Goal: Transaction & Acquisition: Purchase product/service

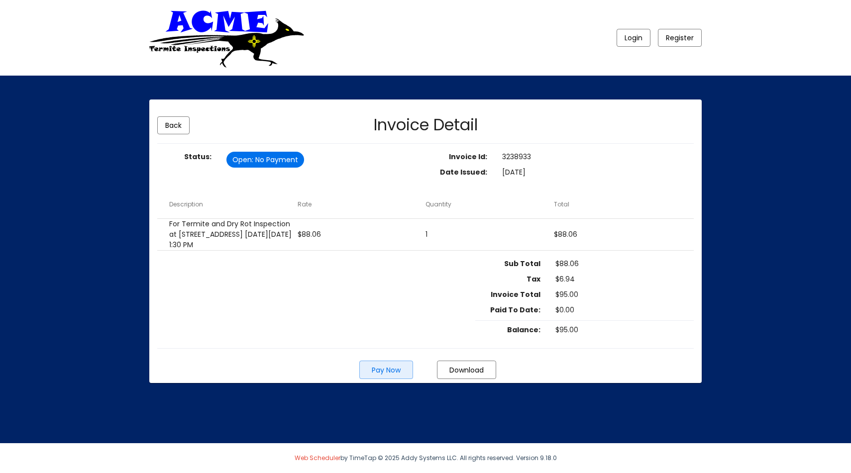
click at [398, 375] on span "Pay Now" at bounding box center [386, 370] width 29 height 10
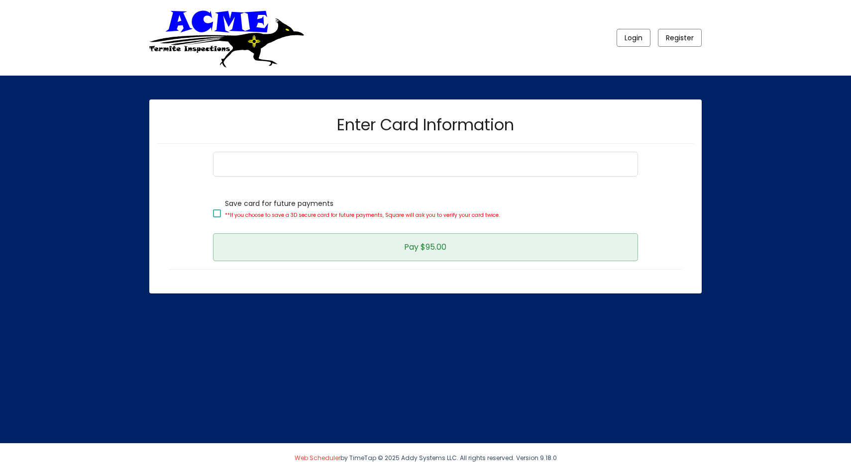
click at [284, 250] on button "Pay $95.00" at bounding box center [425, 247] width 424 height 28
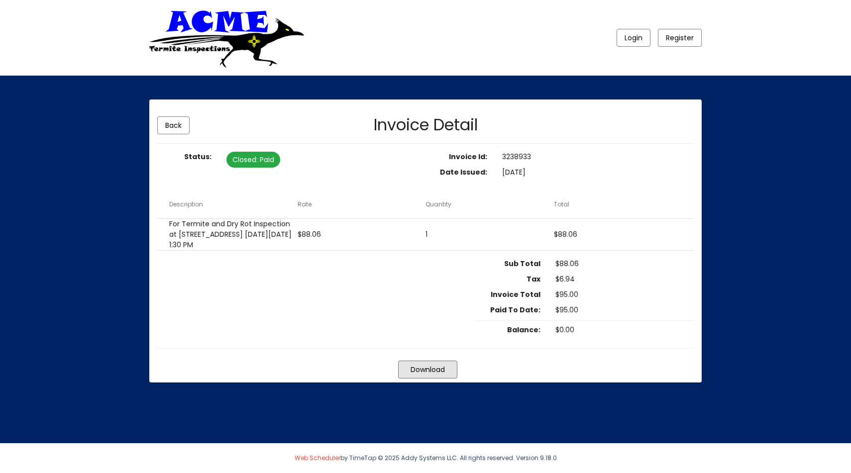
click at [418, 375] on span "Download" at bounding box center [427, 370] width 34 height 10
click at [69, 293] on div "Login Register Back Invoice Detail Status: Closed : Paid Invoice Id: 3238933 Da…" at bounding box center [425, 221] width 851 height 442
click at [179, 126] on span "Back" at bounding box center [173, 125] width 16 height 10
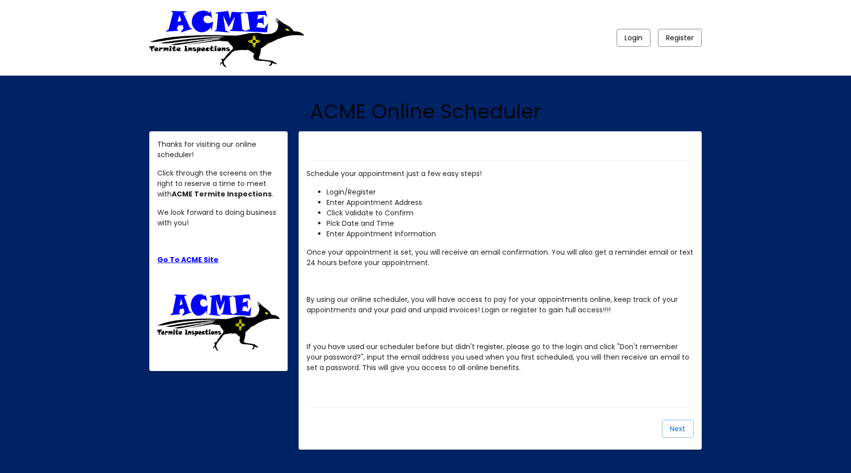
click at [97, 374] on div "Login Register ACME Online Scheduler Thanks for visiting our online scheduler! …" at bounding box center [425, 254] width 851 height 509
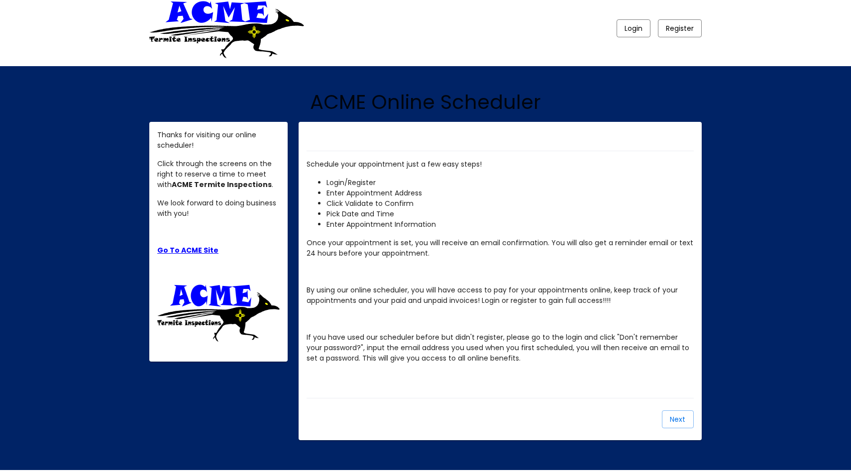
scroll to position [11, 0]
